Goal: Contribute content: Add original content to the website for others to see

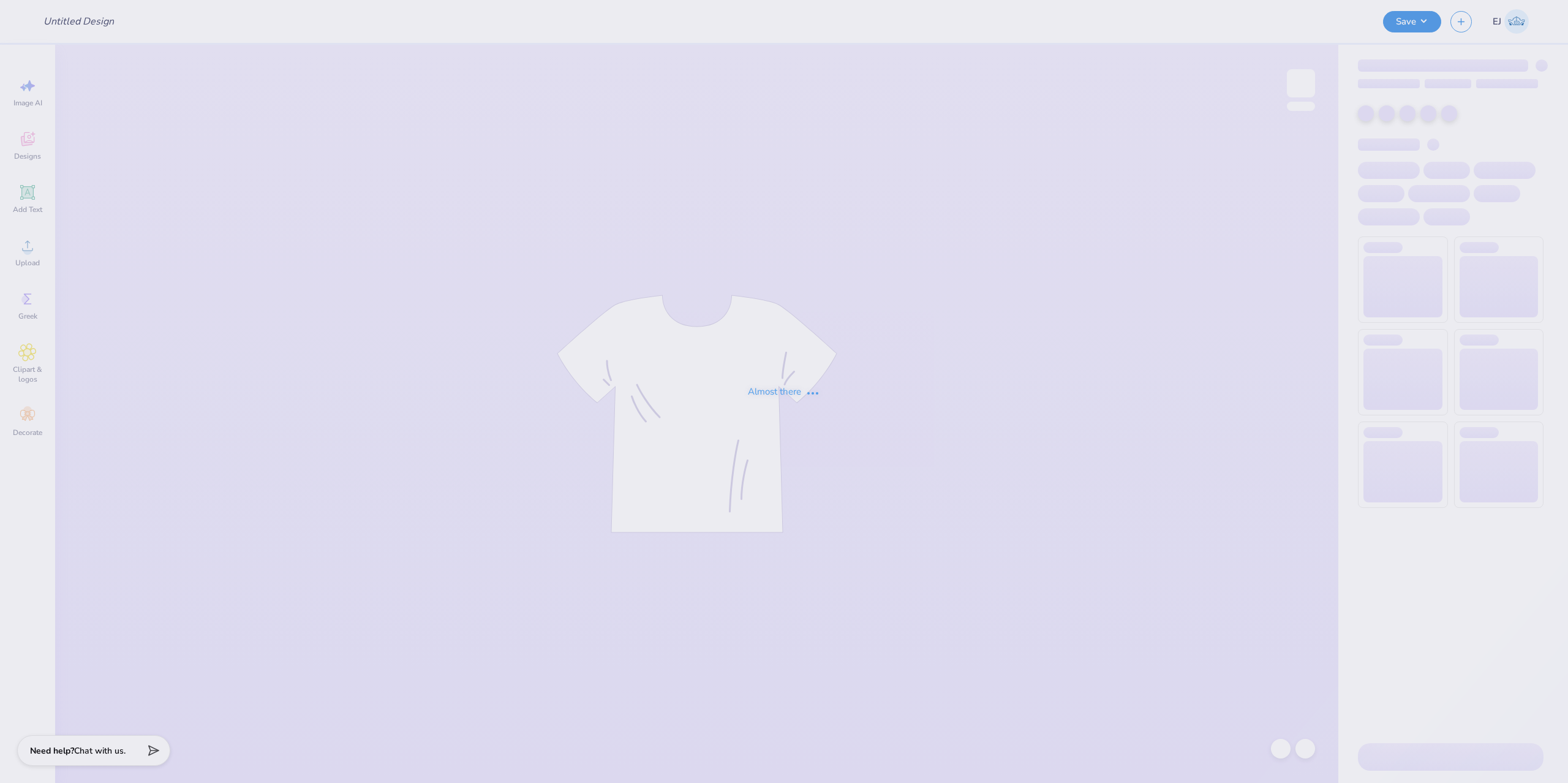
type input "CPC Blue Star Hoodie"
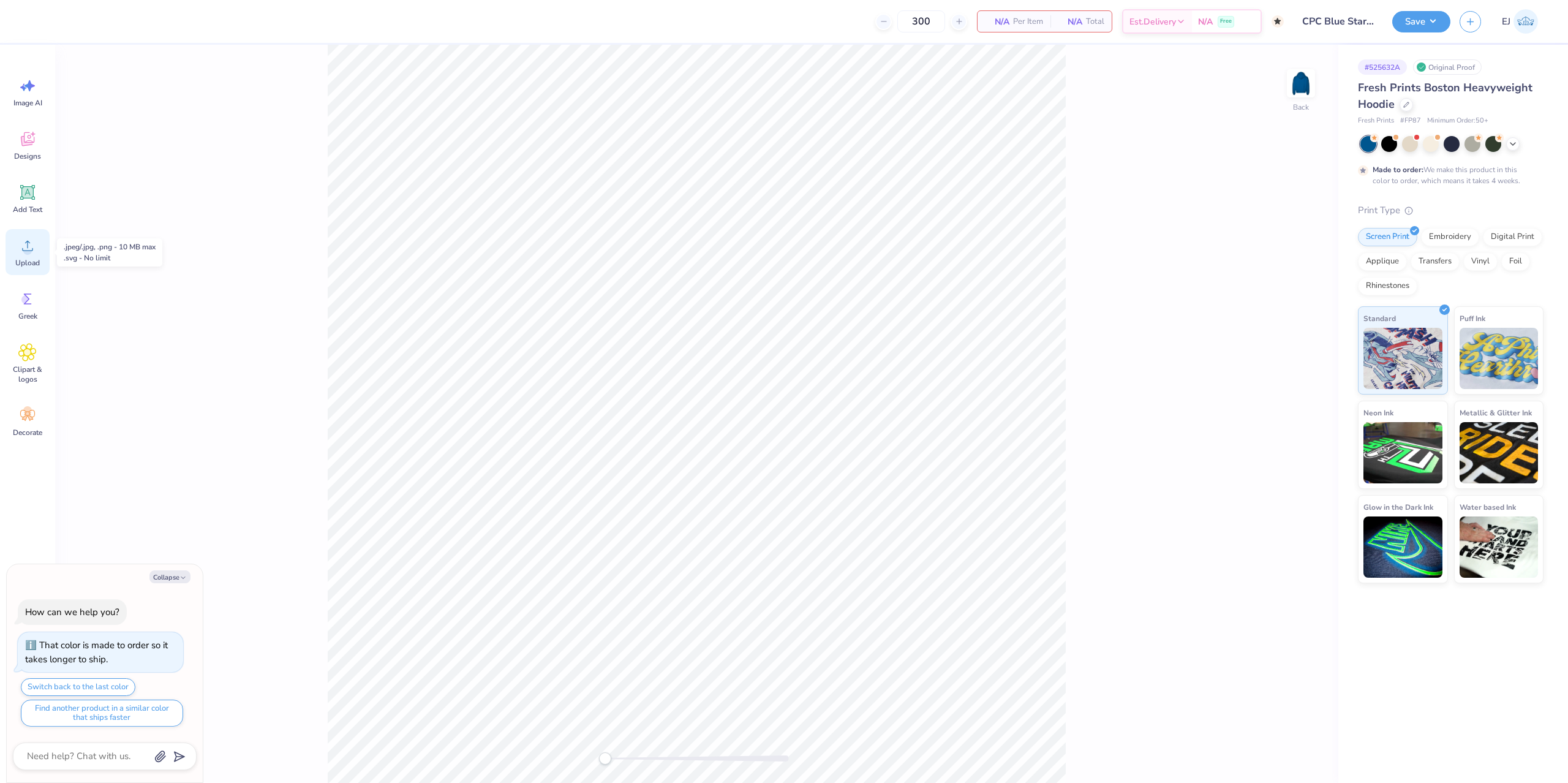
click at [24, 261] on span "Upload" at bounding box center [27, 263] width 25 height 10
click at [34, 256] on div "Upload" at bounding box center [27, 252] width 44 height 46
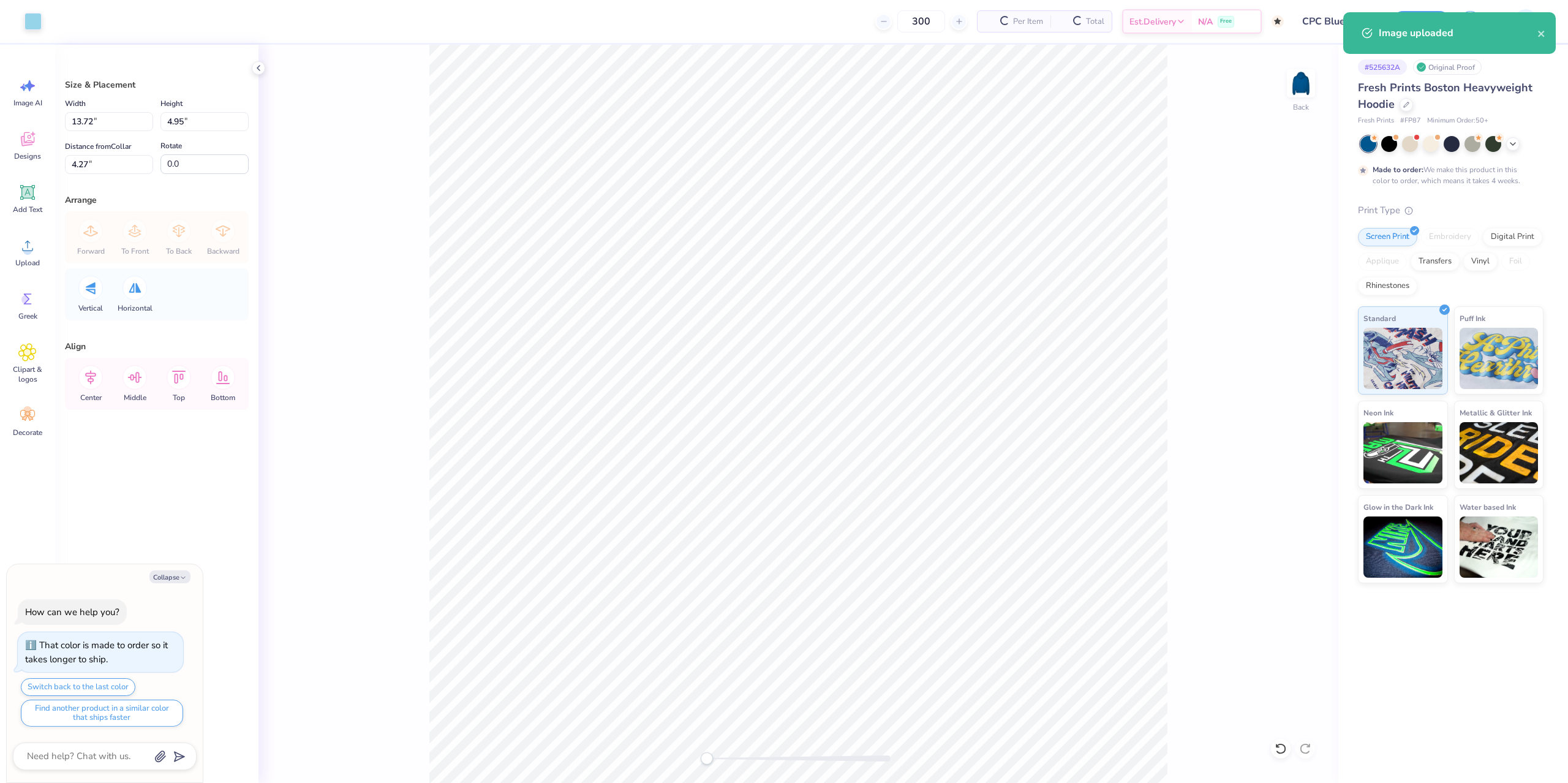
type textarea "x"
click at [97, 127] on input "13.72" at bounding box center [109, 122] width 88 height 19
type input "3.5"
type textarea "x"
type input "3.50"
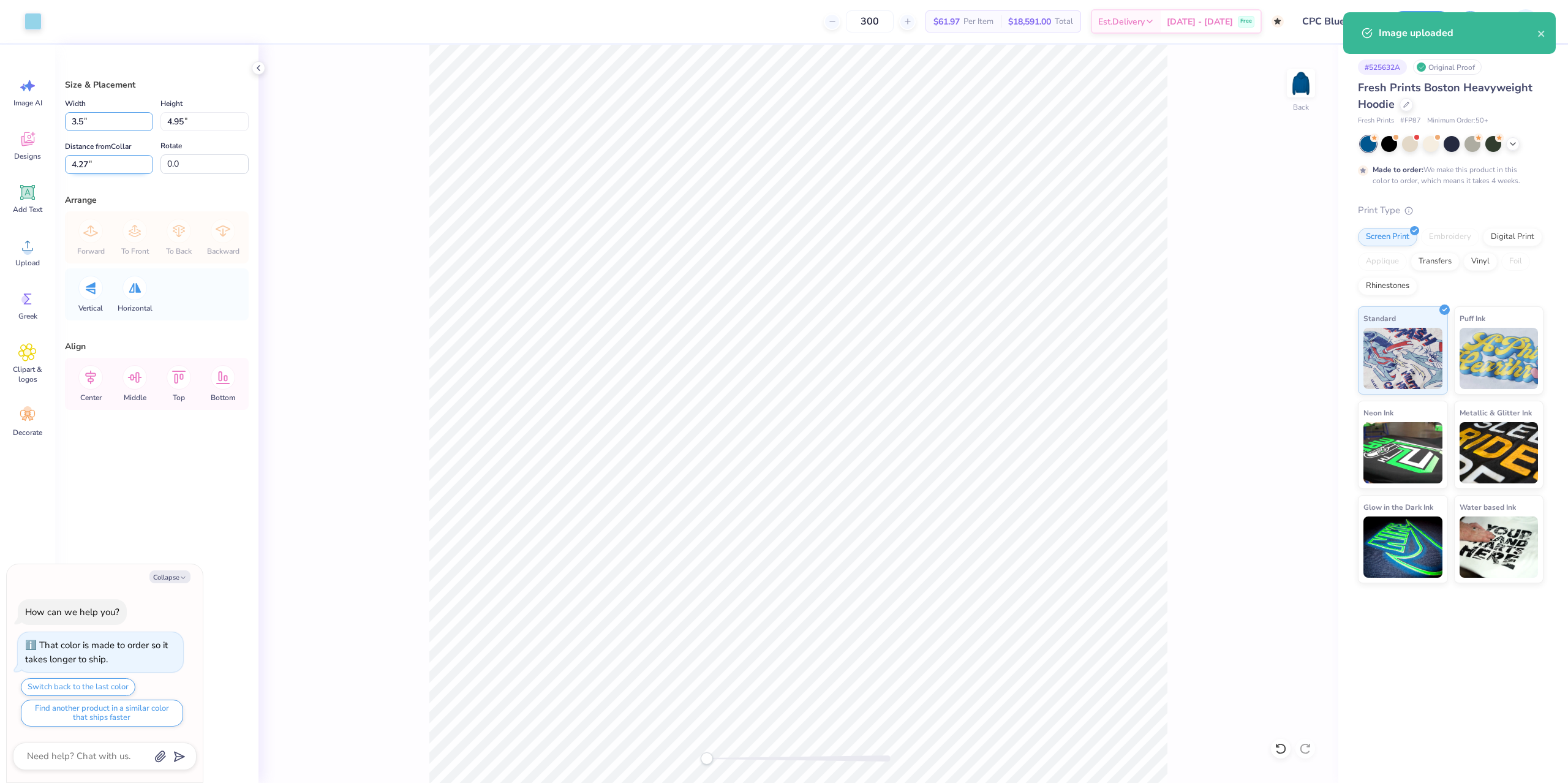
type input "1.26"
type input "6.12"
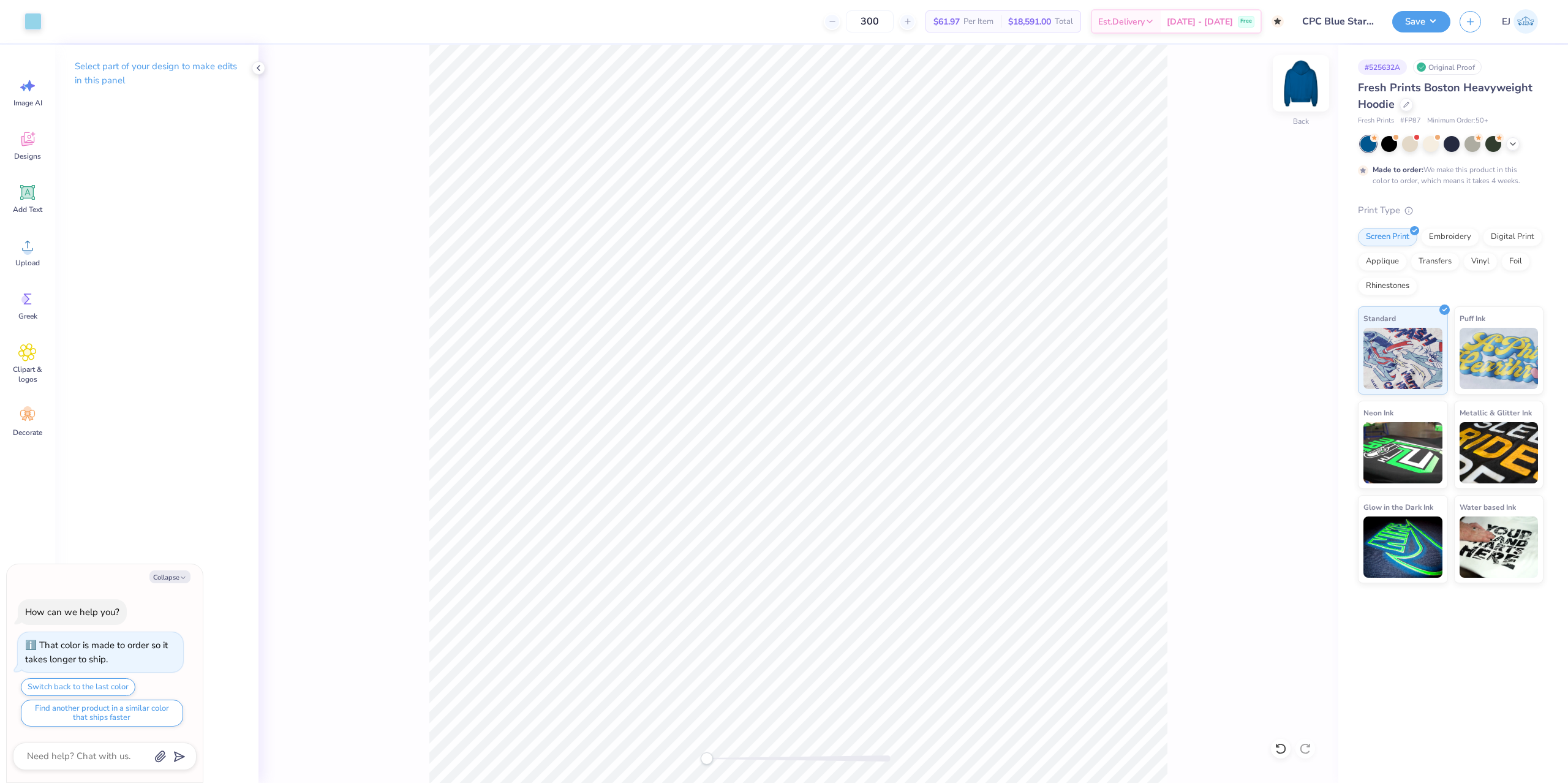
click at [1300, 85] on img at bounding box center [1301, 83] width 49 height 49
click at [9, 257] on div "Upload" at bounding box center [27, 252] width 44 height 46
click at [20, 250] on icon at bounding box center [27, 245] width 18 height 18
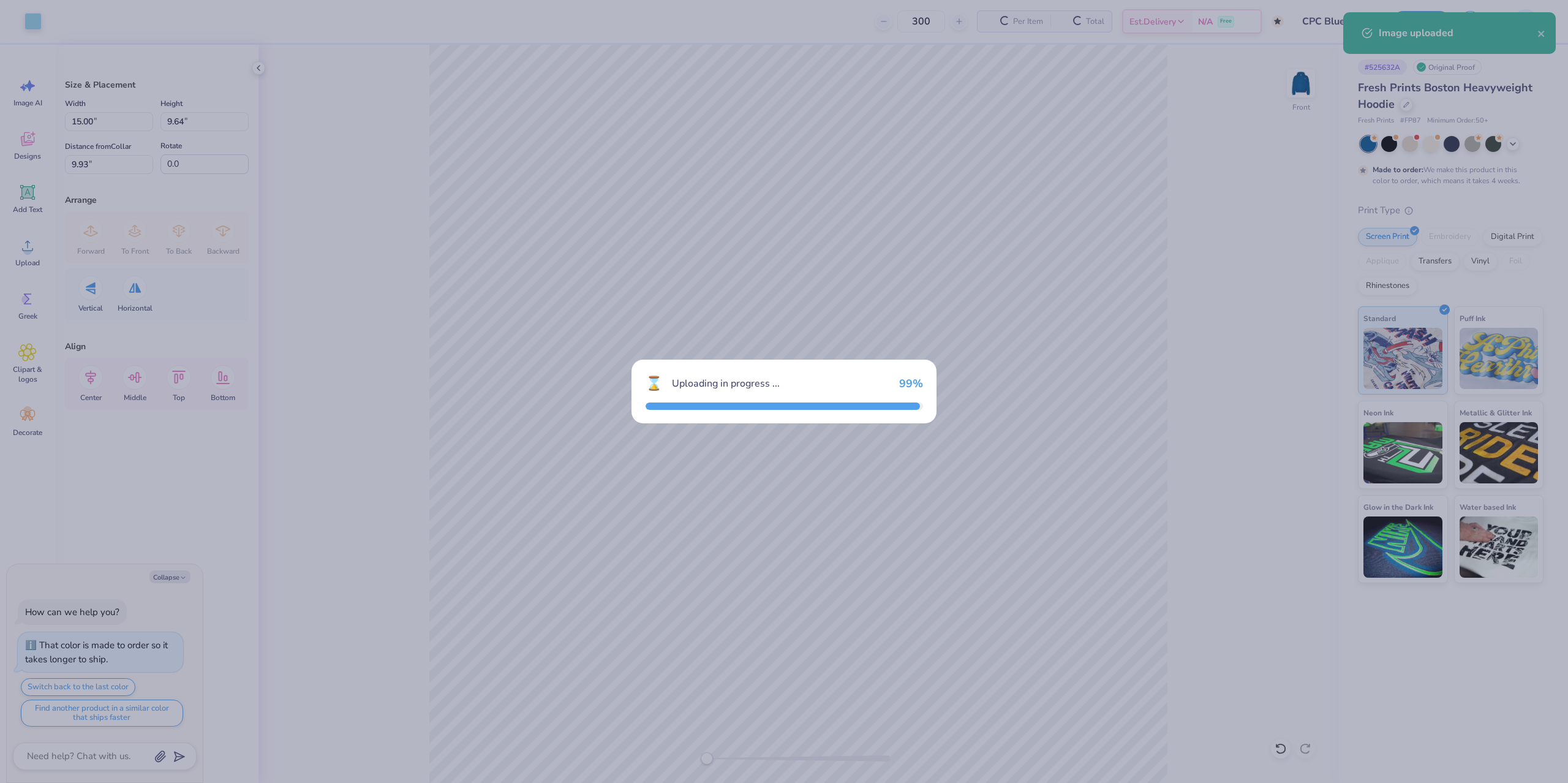
type textarea "x"
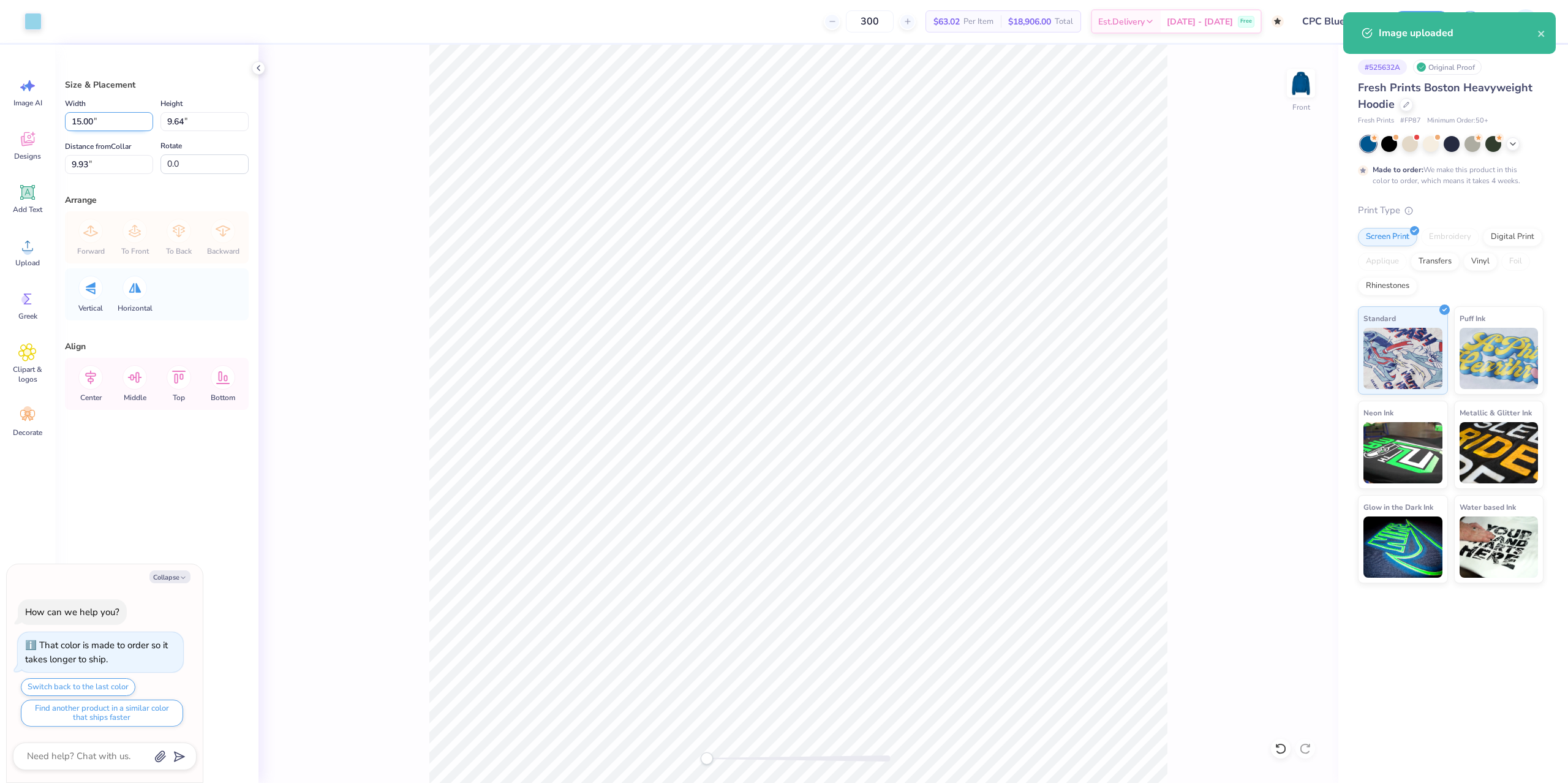
click at [99, 121] on input "15.00" at bounding box center [109, 122] width 88 height 19
type input "12.5"
type textarea "x"
type input "12.50"
type input "8.04"
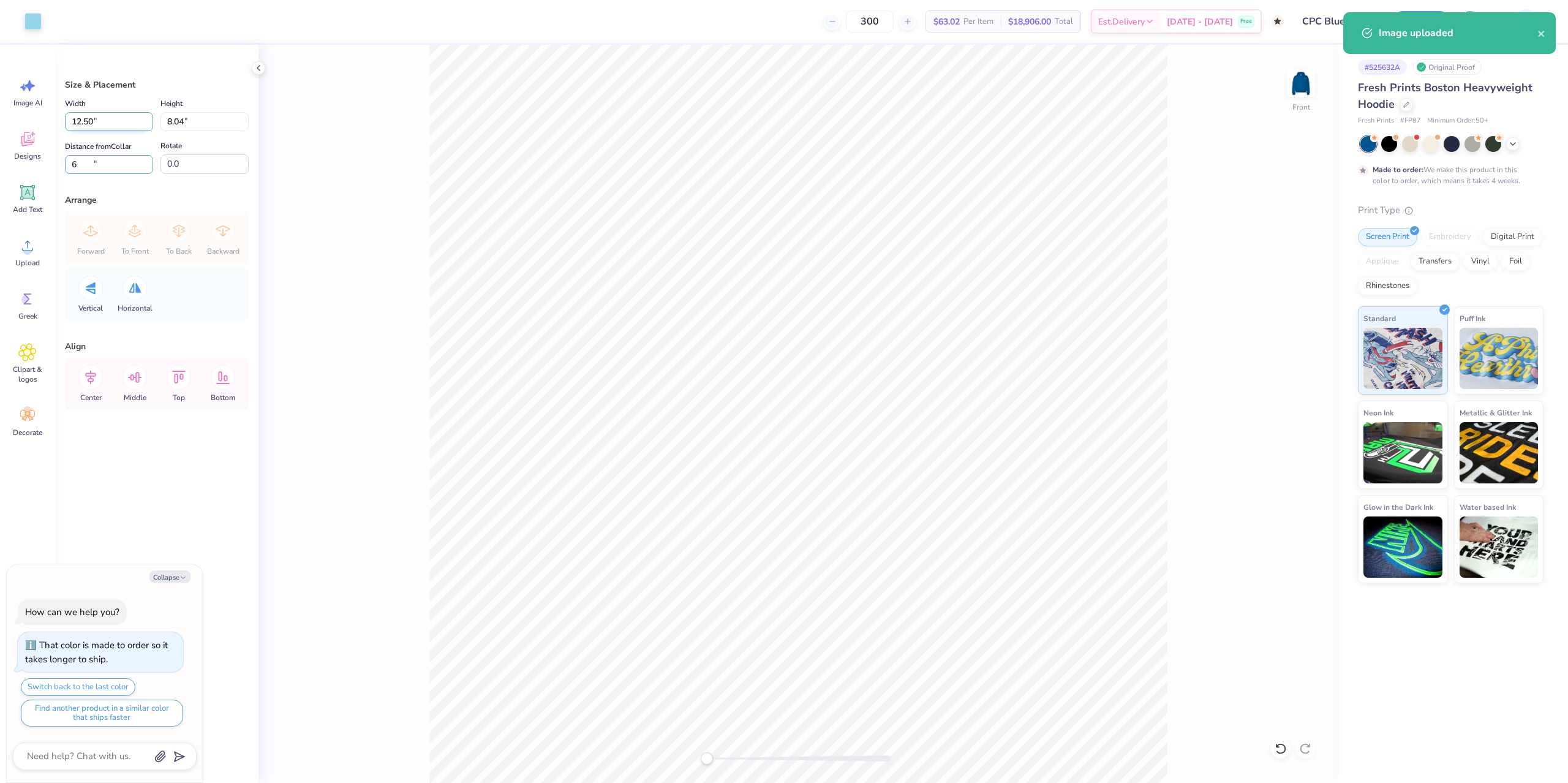
type input "6"
click at [1428, 30] on button "Save" at bounding box center [1421, 22] width 58 height 22
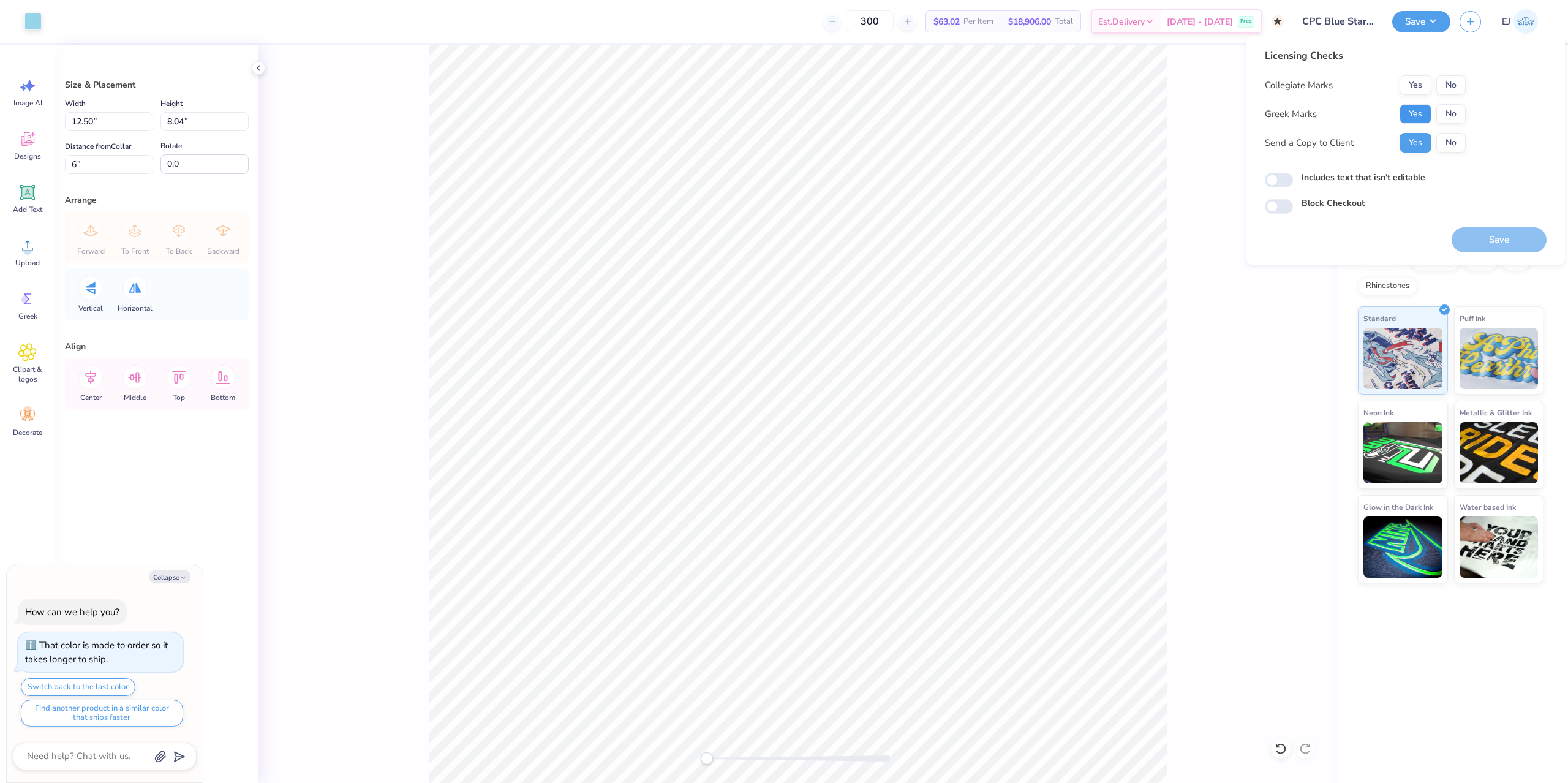
click at [1427, 111] on button "Yes" at bounding box center [1415, 114] width 32 height 20
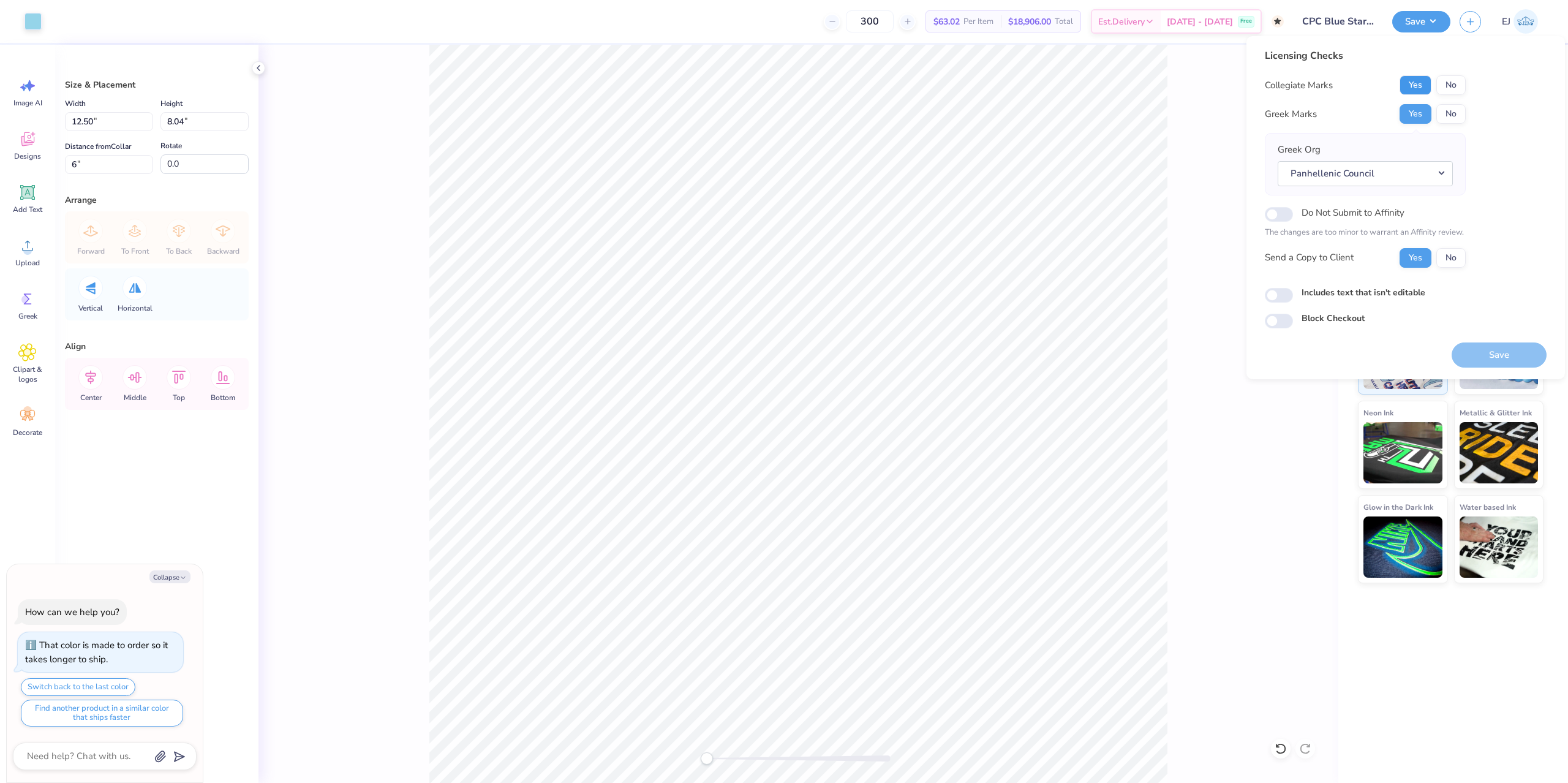
click at [1411, 82] on button "Yes" at bounding box center [1415, 85] width 32 height 20
click at [1374, 177] on button "Panhellenic Council" at bounding box center [1365, 174] width 175 height 25
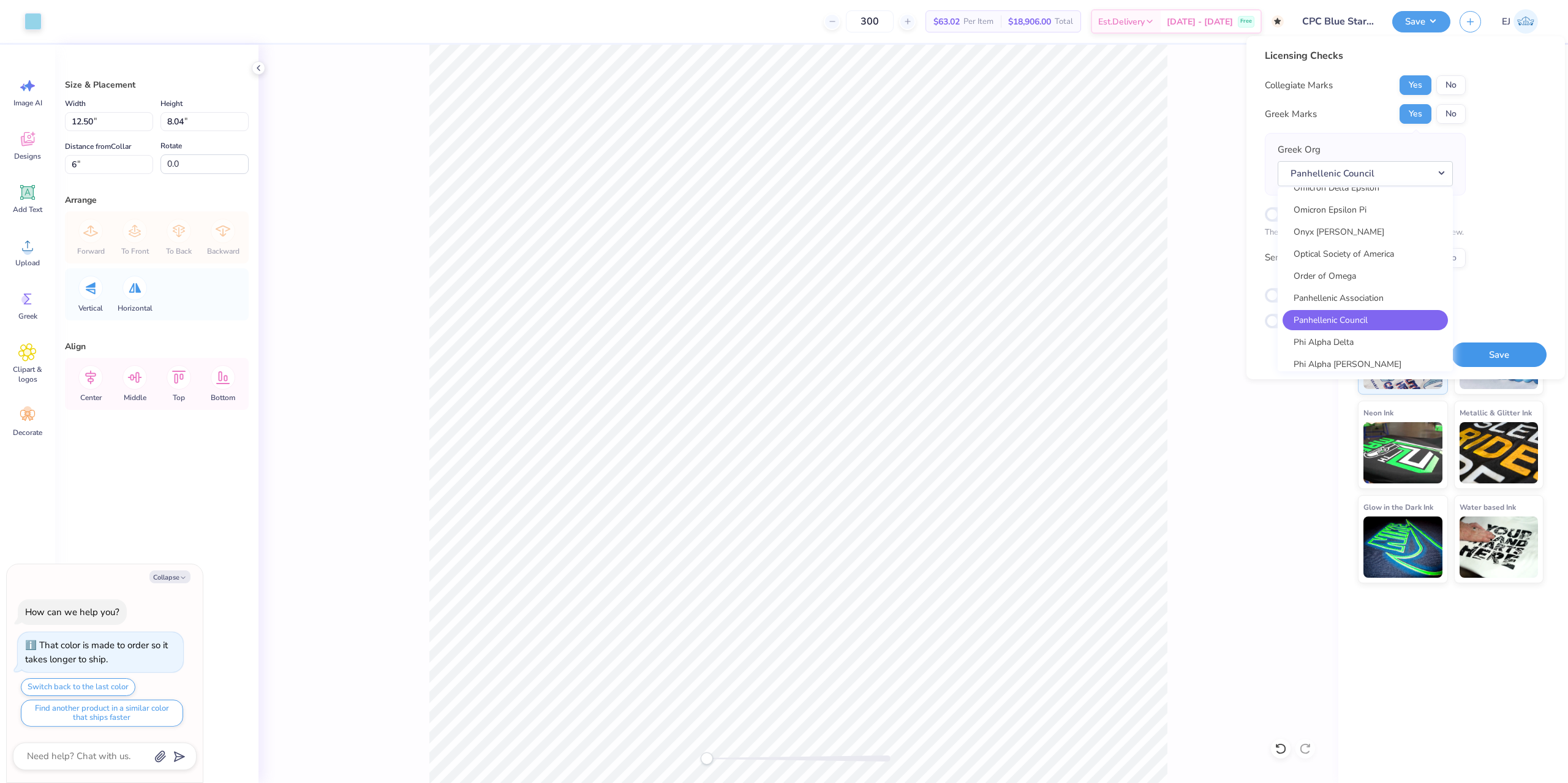
click at [1518, 350] on button "Save" at bounding box center [1499, 355] width 95 height 25
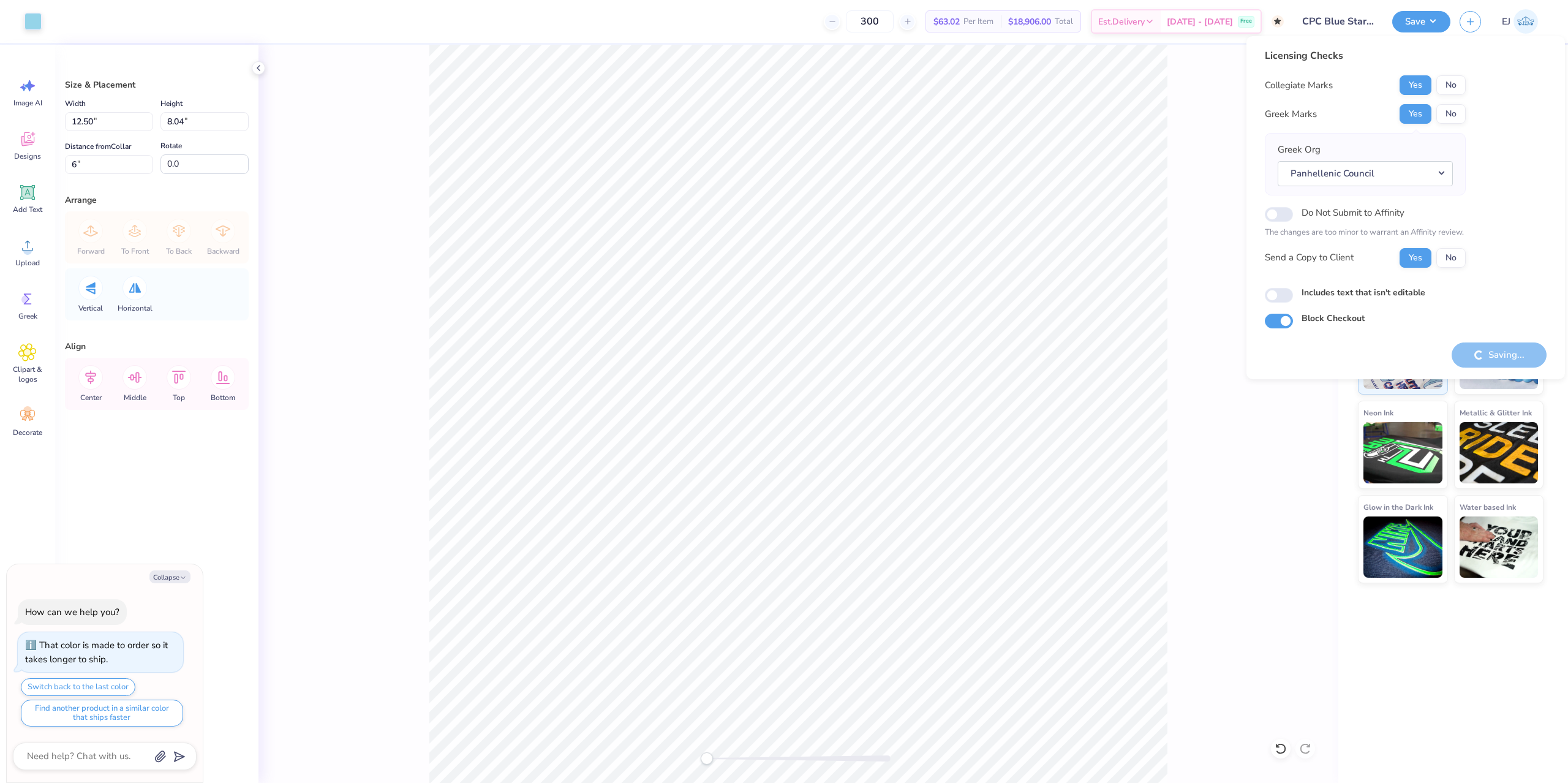
type textarea "x"
checkbox input "true"
type textarea "x"
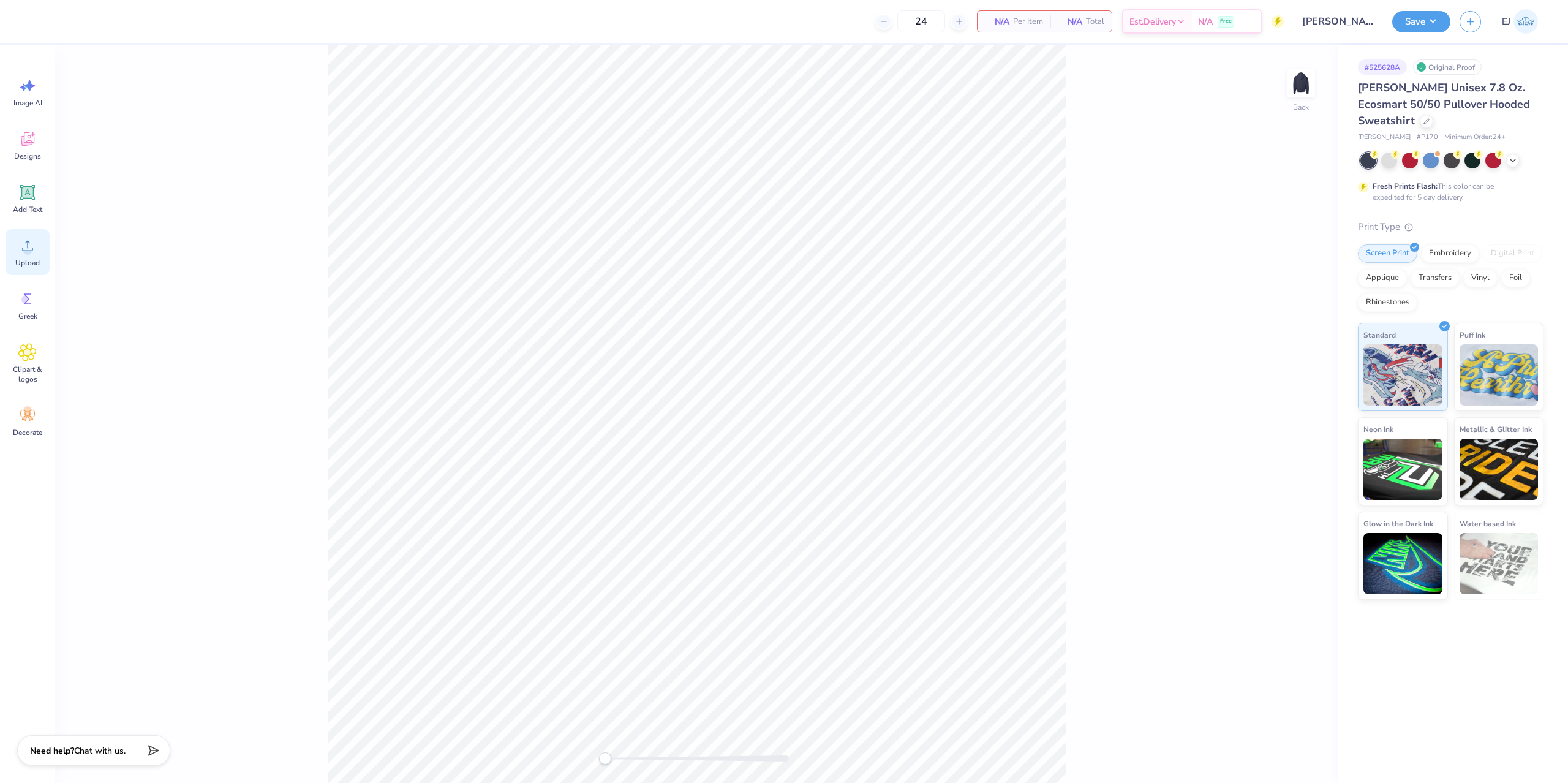
click at [34, 257] on div "Upload" at bounding box center [27, 252] width 44 height 46
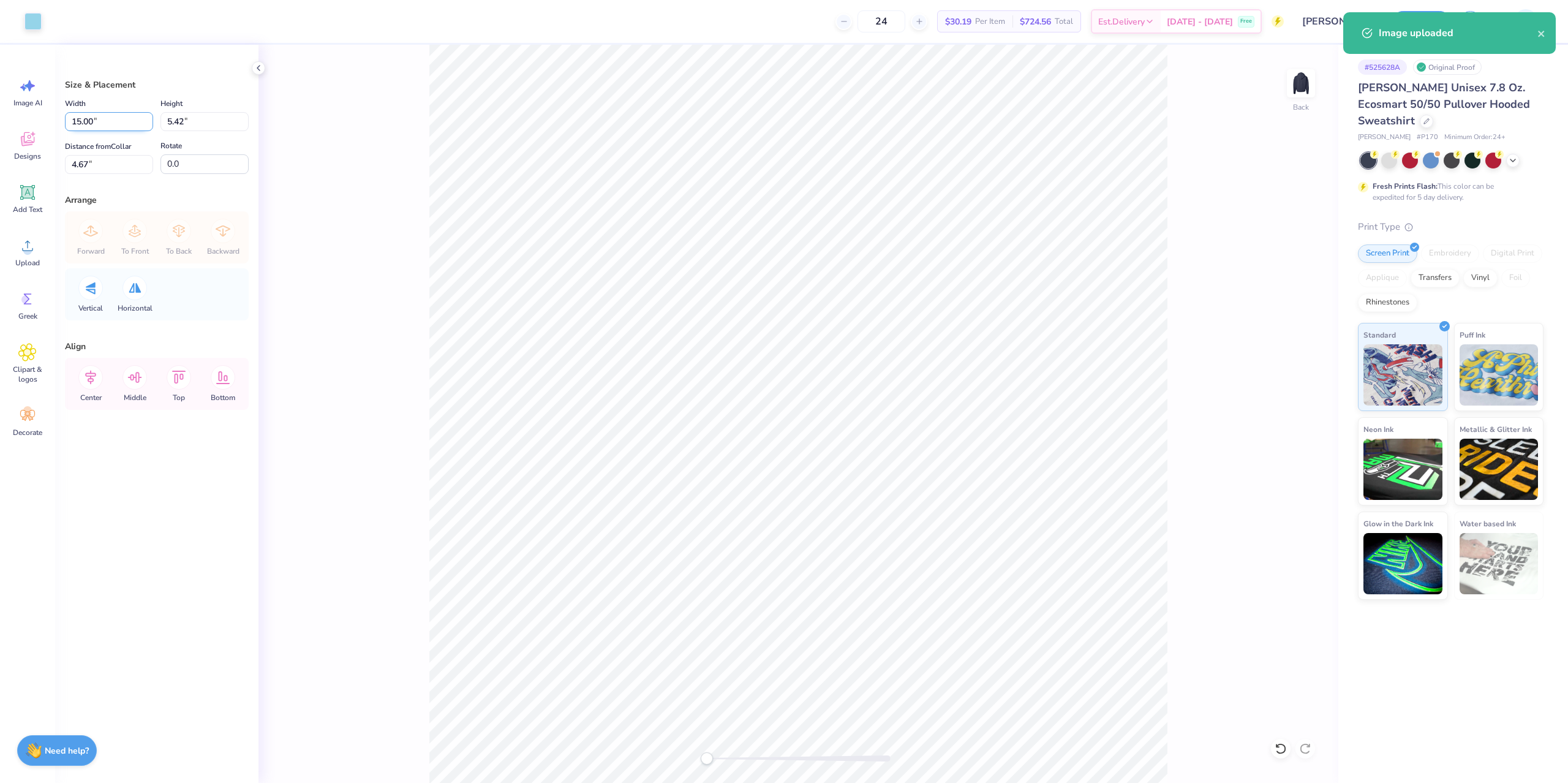
click at [120, 127] on input "15.00" at bounding box center [109, 122] width 88 height 19
type input "3.50"
type input "1.26"
type input "3"
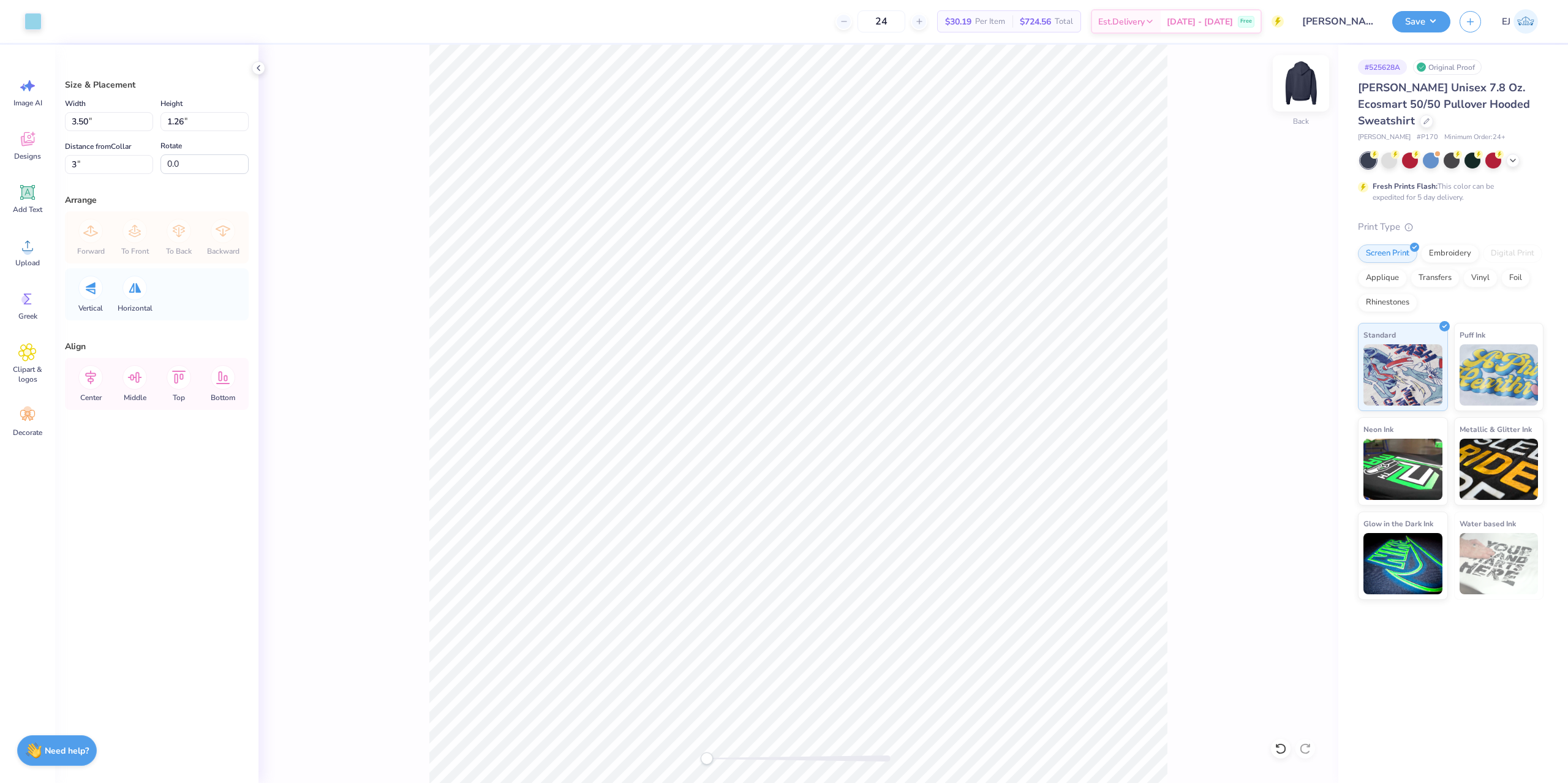
click at [1311, 98] on img at bounding box center [1301, 83] width 49 height 49
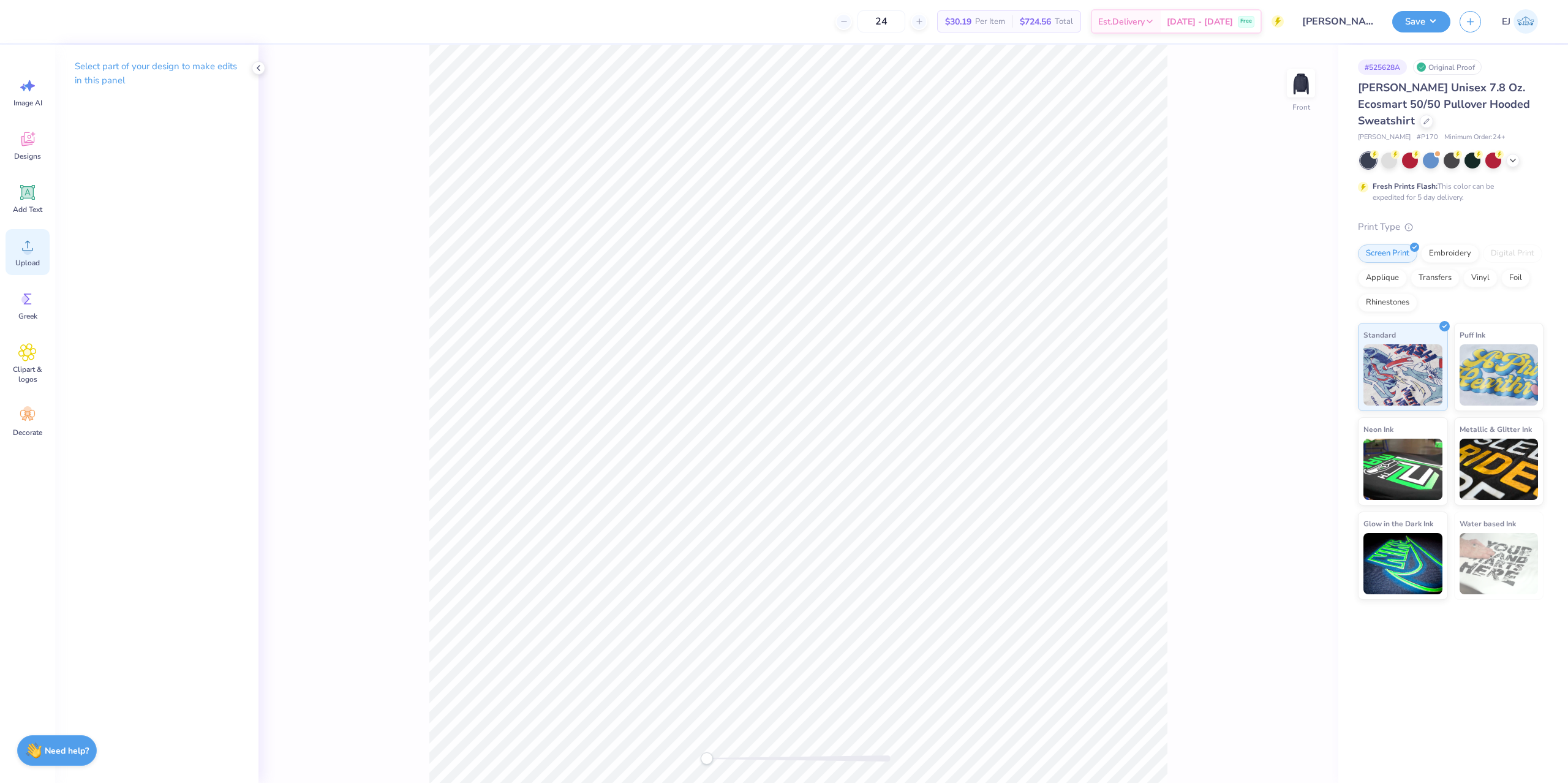
click at [35, 258] on span "Upload" at bounding box center [27, 263] width 25 height 10
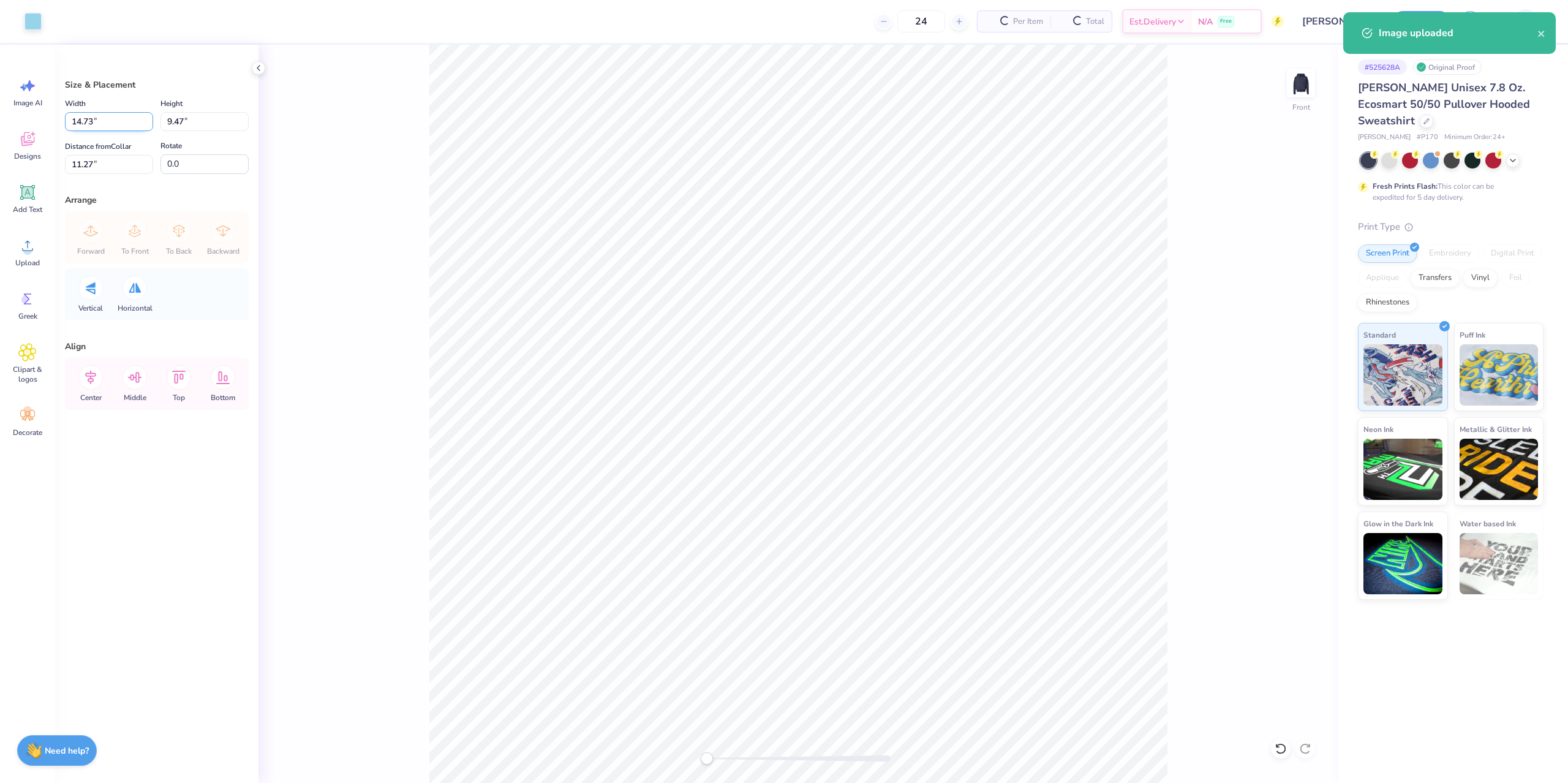
click at [117, 123] on input "14.73" at bounding box center [109, 122] width 88 height 19
type input "12.00"
type input "7.71"
type input "6"
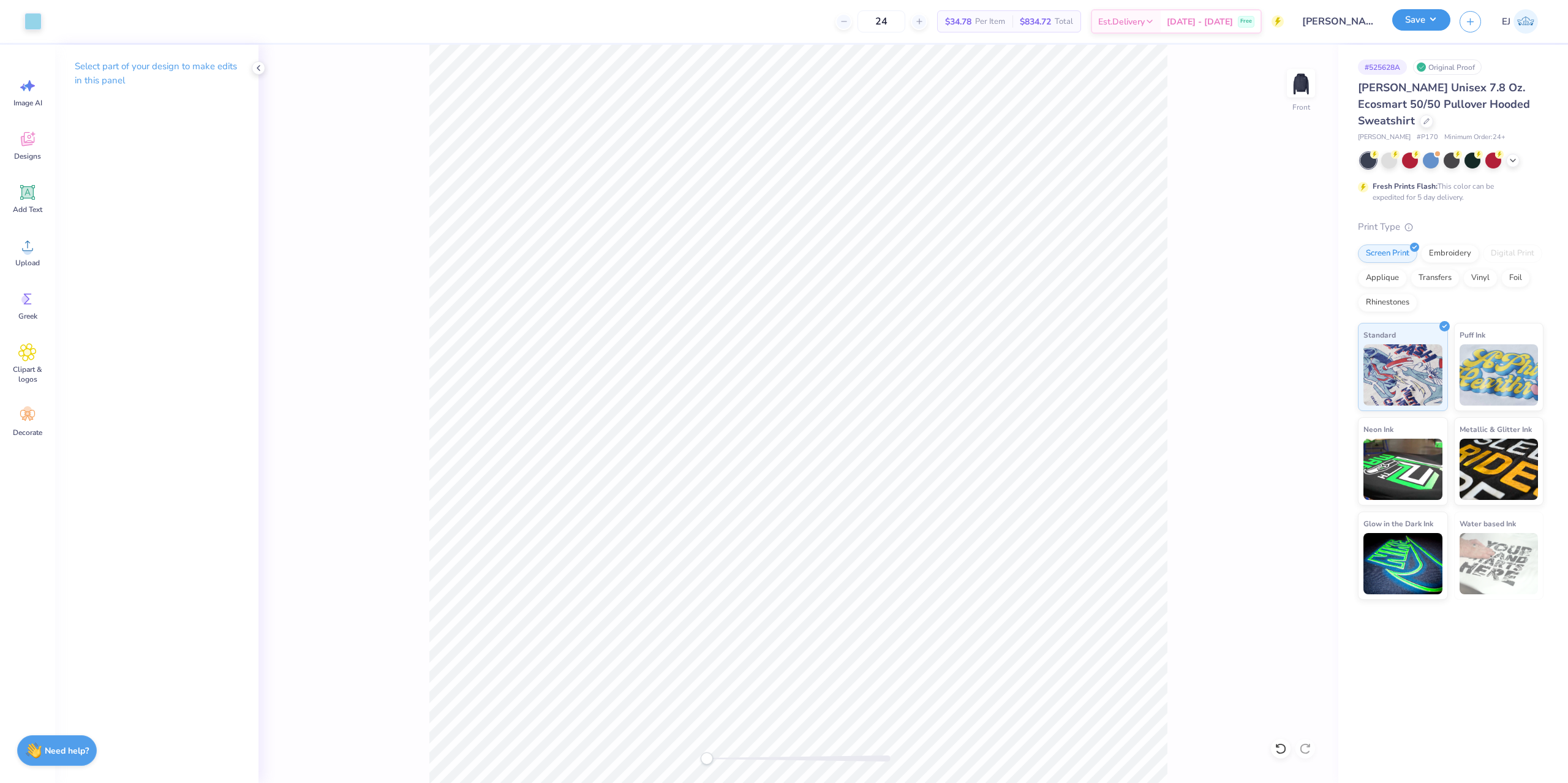
click at [1409, 18] on button "Save" at bounding box center [1421, 20] width 58 height 22
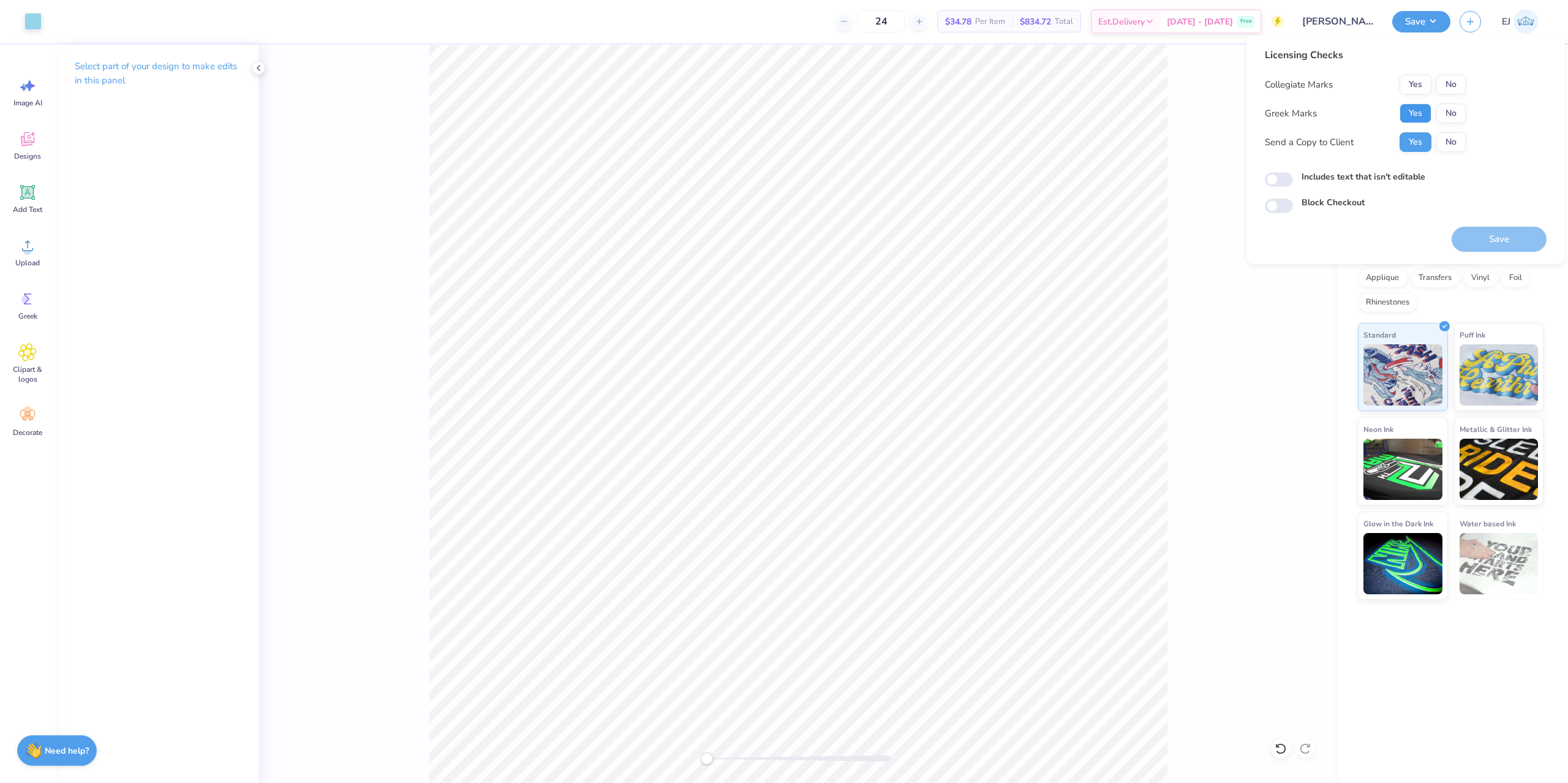
click at [1417, 116] on button "Yes" at bounding box center [1415, 113] width 32 height 20
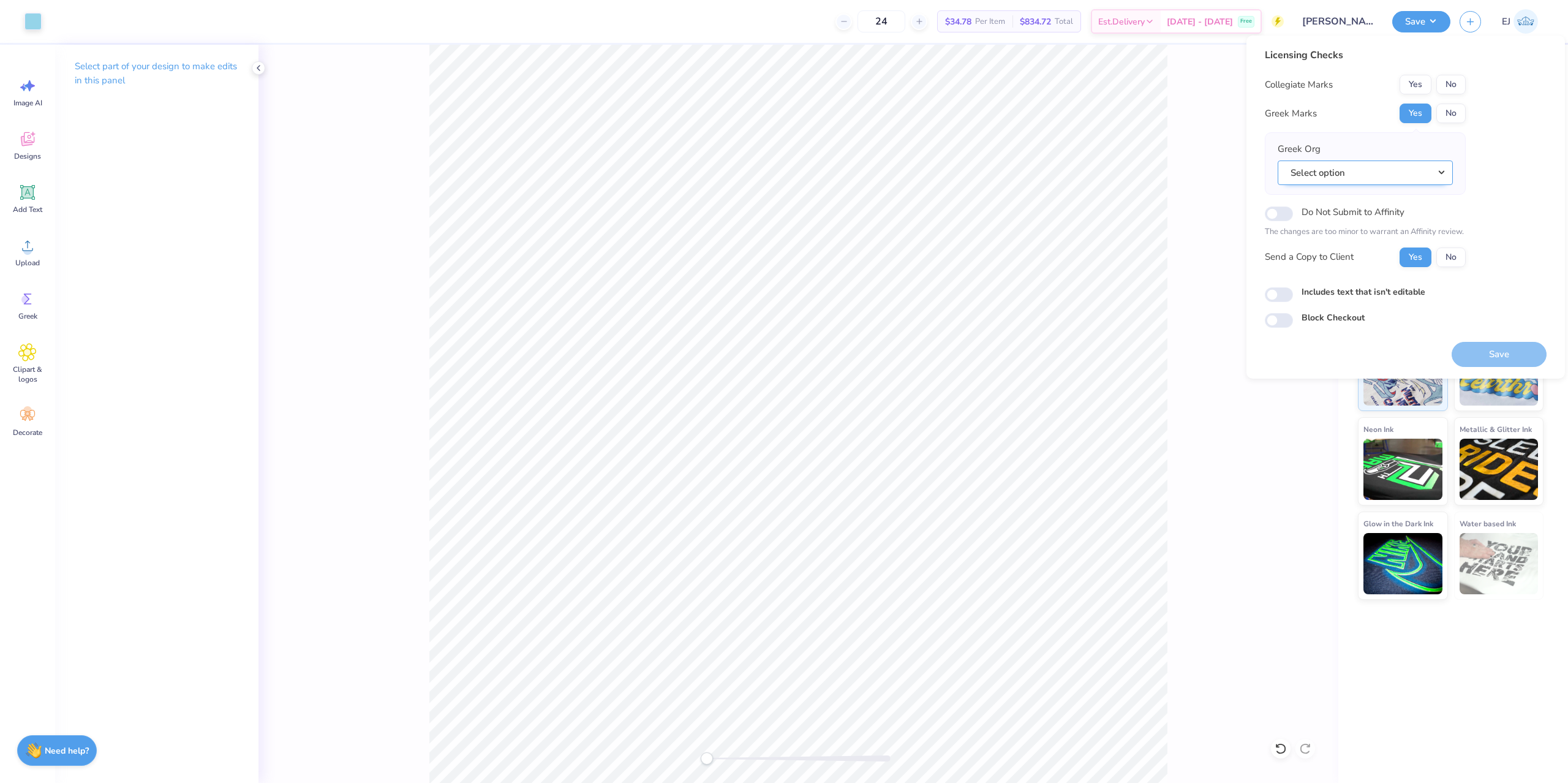
click at [1385, 175] on button "Select option" at bounding box center [1365, 173] width 175 height 25
click at [1383, 221] on link "National Pan-Hellenic Council" at bounding box center [1365, 224] width 166 height 20
click at [1411, 85] on button "Yes" at bounding box center [1415, 84] width 32 height 20
click at [1425, 159] on div "Greek Org National Pan-Hellenic Council Acacia Actuarial Society [PERSON_NAME] …" at bounding box center [1365, 163] width 175 height 43
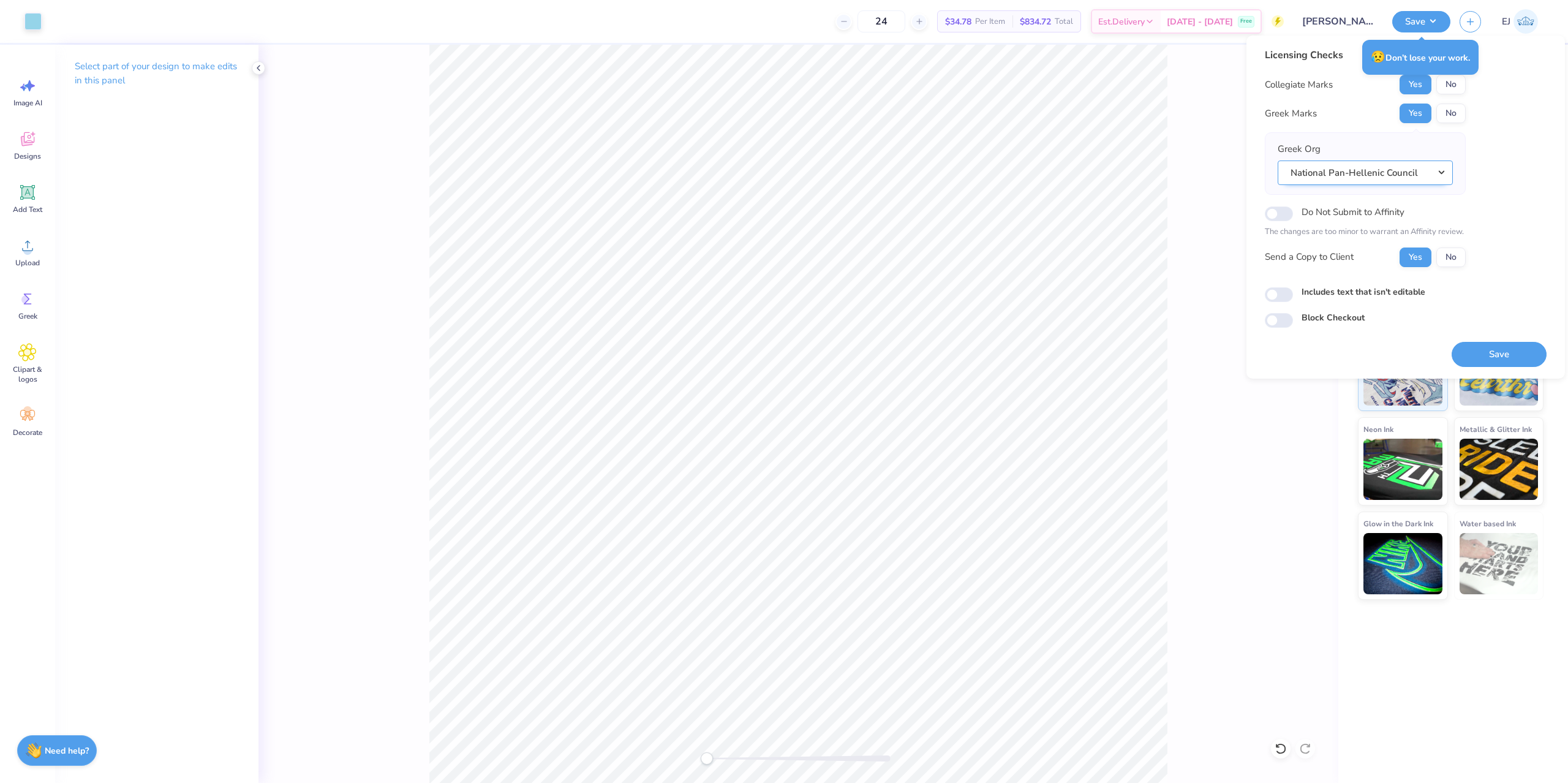
click at [1425, 169] on button "National Pan-Hellenic Council" at bounding box center [1365, 173] width 175 height 25
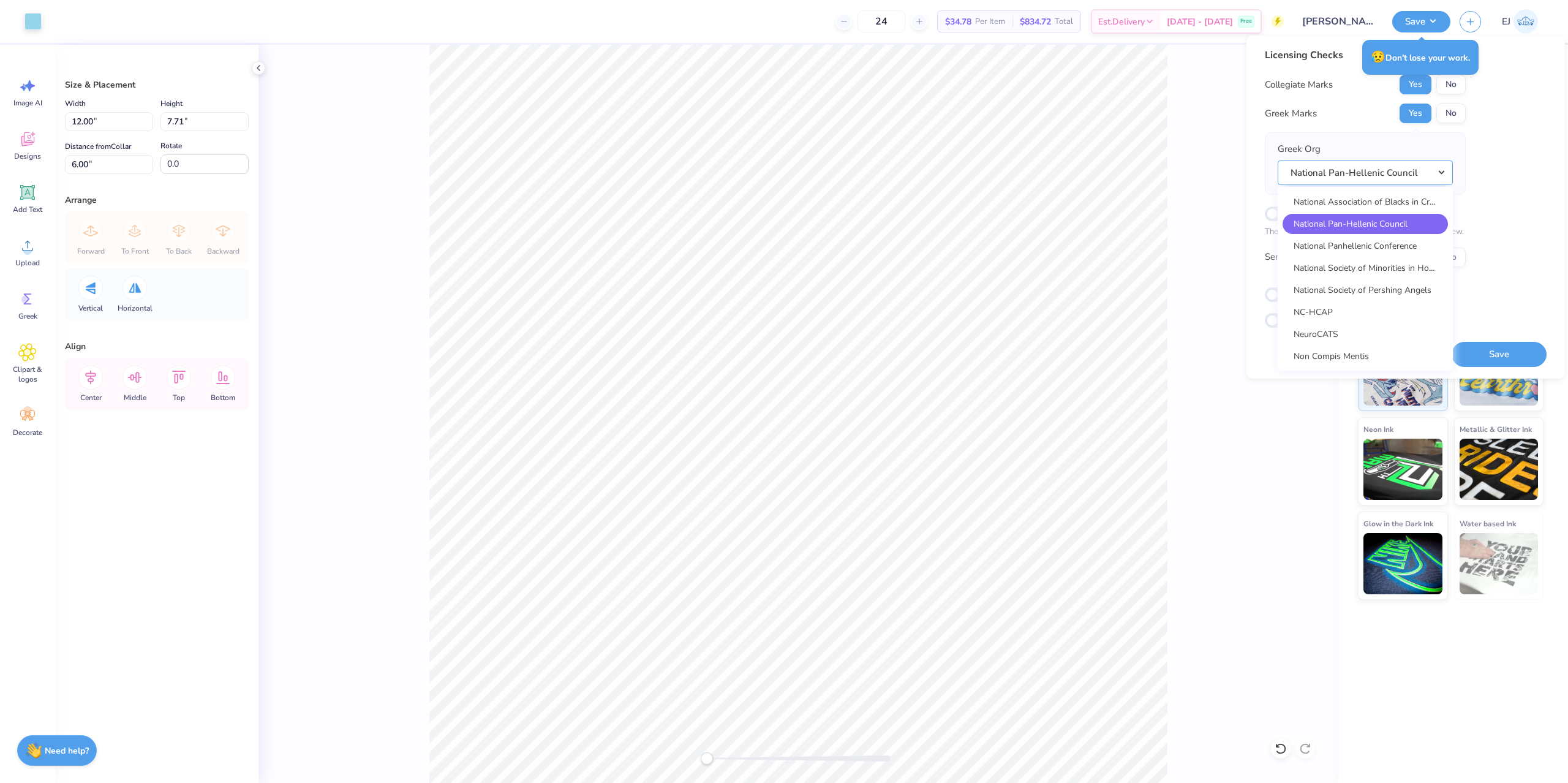
click at [1423, 174] on button "National Pan-Hellenic Council" at bounding box center [1365, 173] width 175 height 25
drag, startPoint x: 1431, startPoint y: 169, endPoint x: 1414, endPoint y: 205, distance: 39.8
click at [1430, 170] on button "National Pan-Hellenic Council" at bounding box center [1365, 173] width 175 height 25
click at [1363, 242] on link "Panhellenic Council" at bounding box center [1365, 246] width 166 height 20
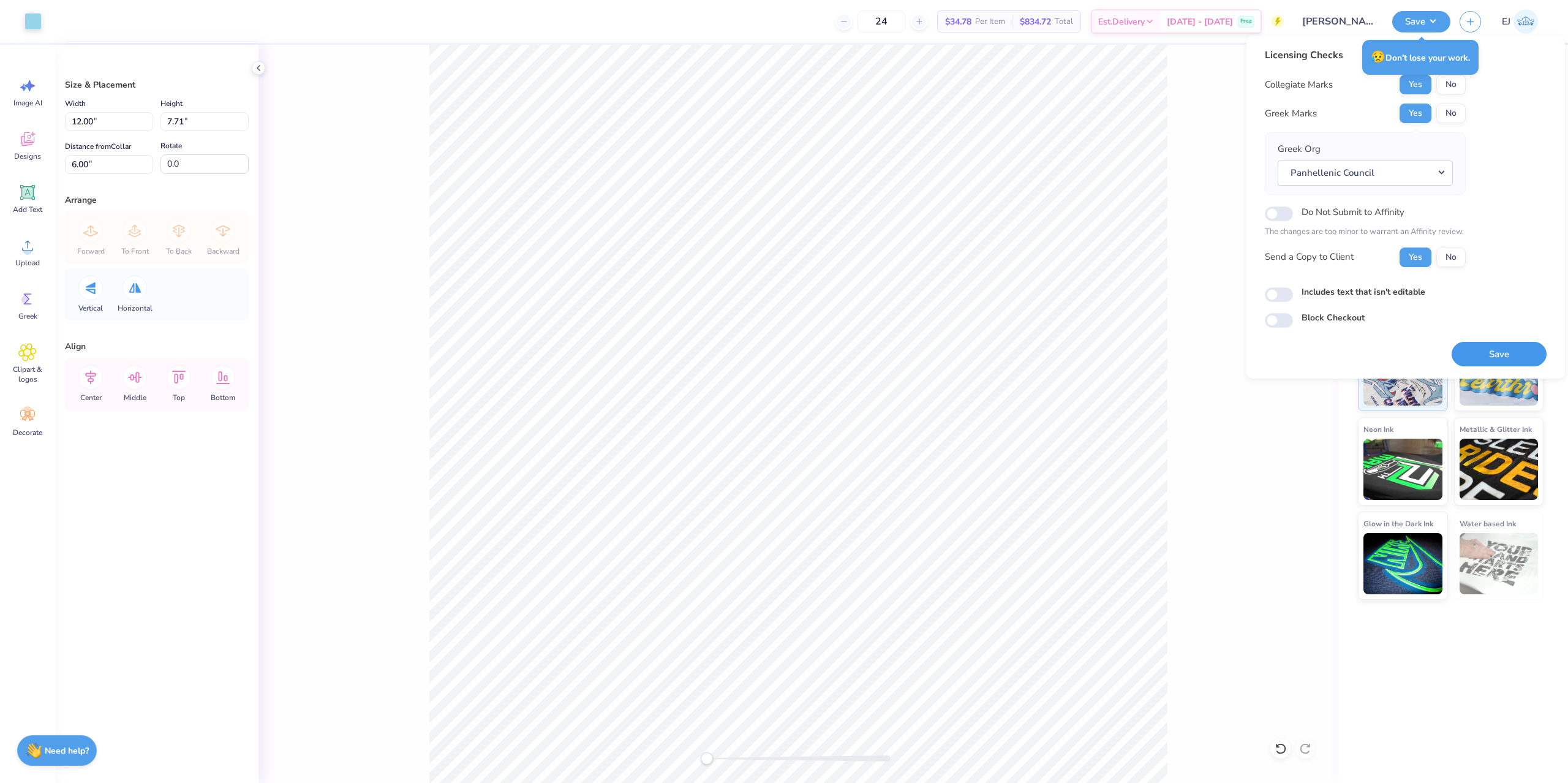
click at [1501, 342] on button "Save" at bounding box center [1499, 354] width 95 height 25
